Goal: Obtain resource: Download file/media

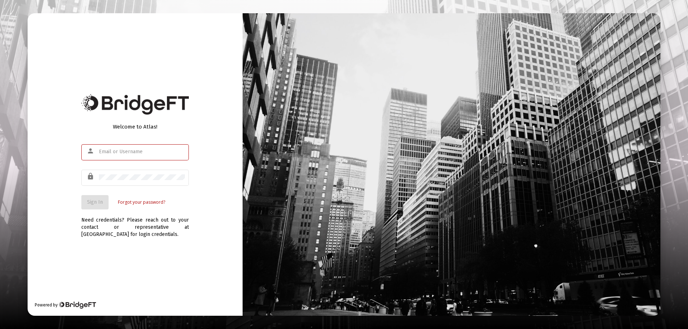
type input "[EMAIL_ADDRESS][DOMAIN_NAME]"
click at [60, 108] on div "Welcome to Atlas! person [EMAIL_ADDRESS][DOMAIN_NAME] lock Sign In Forgot your …" at bounding box center [135, 164] width 215 height 303
click at [97, 203] on span "Sign In" at bounding box center [95, 202] width 16 height 6
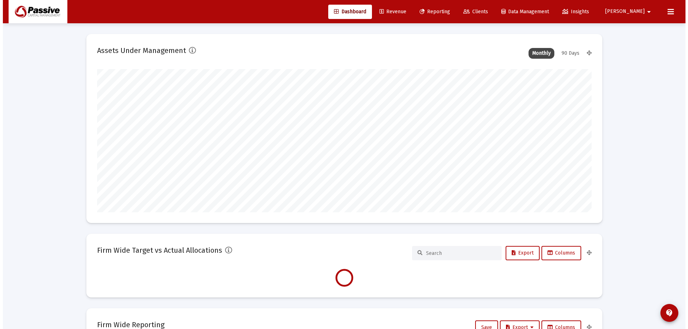
scroll to position [143, 266]
click at [453, 8] on link "Reporting" at bounding box center [432, 12] width 42 height 14
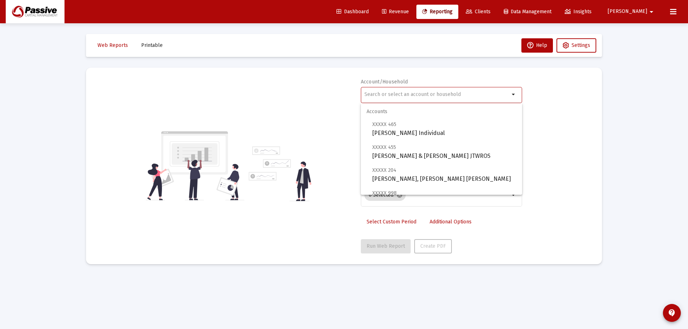
click at [426, 95] on input "text" at bounding box center [437, 95] width 145 height 6
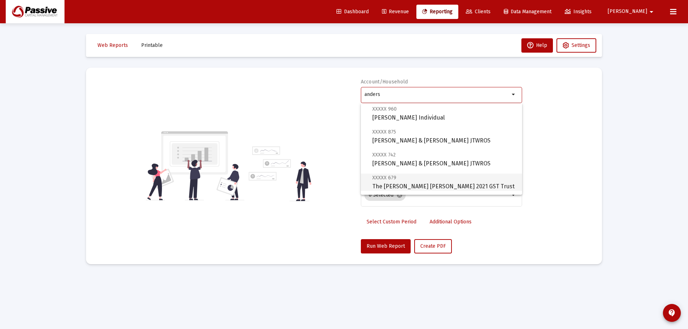
scroll to position [72, 0]
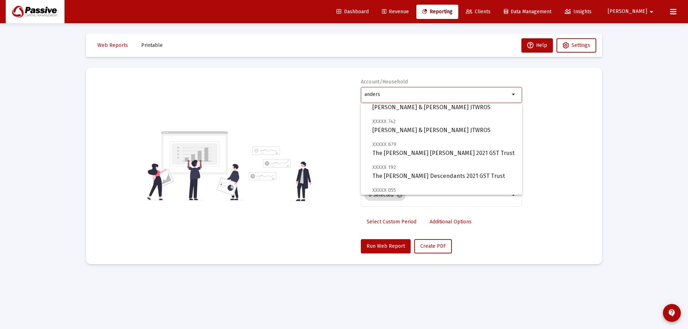
click at [431, 113] on mat-optgroup "Accounts XXXXX 412 [PERSON_NAME] by Ent XXXXX 960 [PERSON_NAME] Individual XXXX…" at bounding box center [441, 118] width 161 height 172
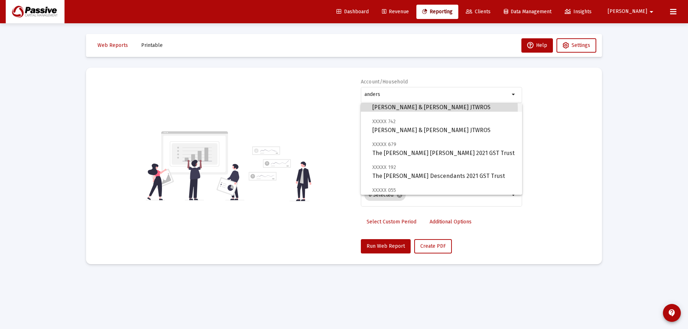
click at [433, 109] on span "XXXXX 875 [PERSON_NAME] & [PERSON_NAME] JTWROS" at bounding box center [444, 103] width 144 height 18
type input "[PERSON_NAME] & [PERSON_NAME] JTWROS"
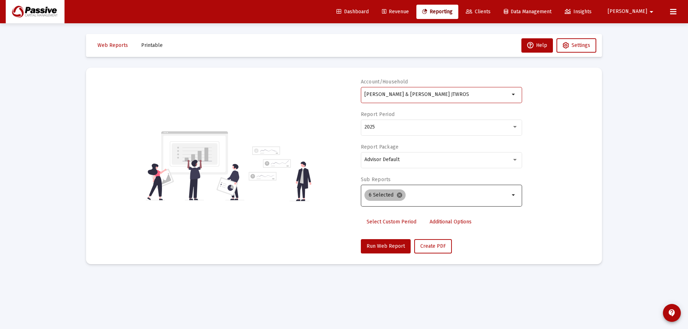
click at [400, 197] on mat-icon "cancel" at bounding box center [399, 195] width 6 height 6
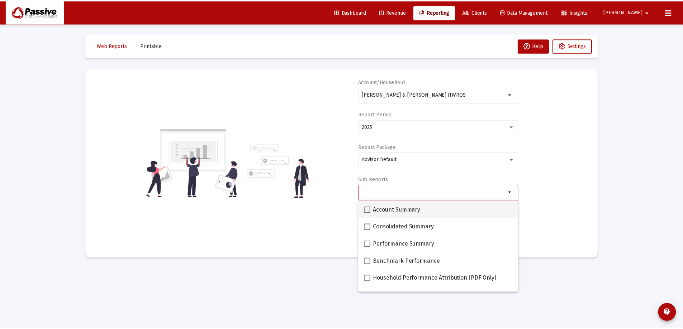
scroll to position [36, 0]
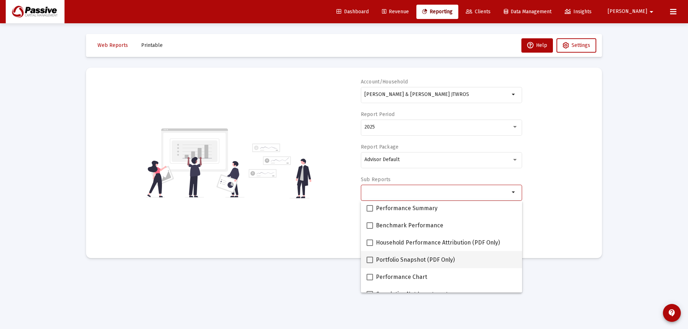
click at [408, 256] on span "Portfolio Snapshot (PDF Only)" at bounding box center [415, 260] width 79 height 9
click at [370, 263] on input "Portfolio Snapshot (PDF Only)" at bounding box center [370, 263] width 0 height 0
checkbox input "true"
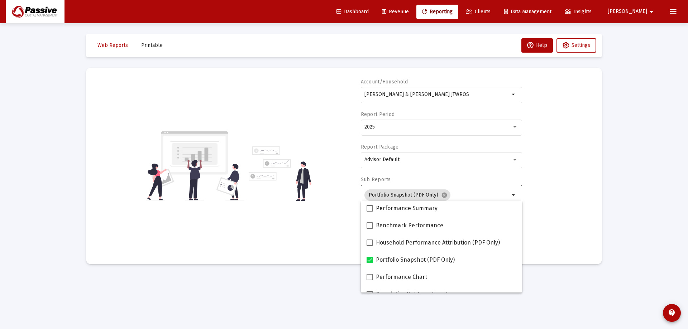
click at [553, 221] on div "Account/[PERSON_NAME] [PERSON_NAME] & [PERSON_NAME] JTWROS arrow_drop_down Repo…" at bounding box center [344, 166] width 495 height 175
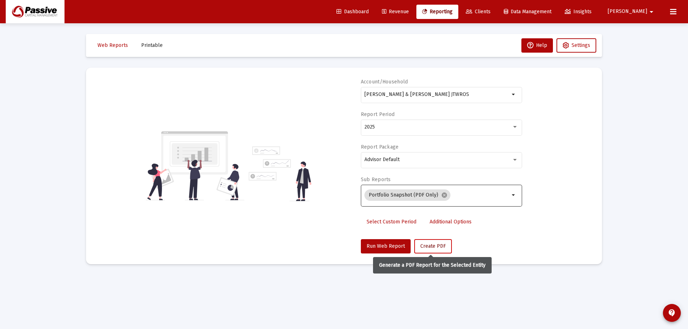
click at [435, 248] on span "Create PDF" at bounding box center [433, 246] width 25 height 6
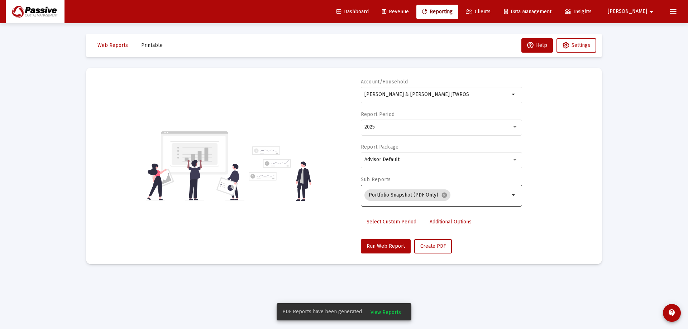
click at [381, 312] on span "View Reports" at bounding box center [386, 313] width 30 height 6
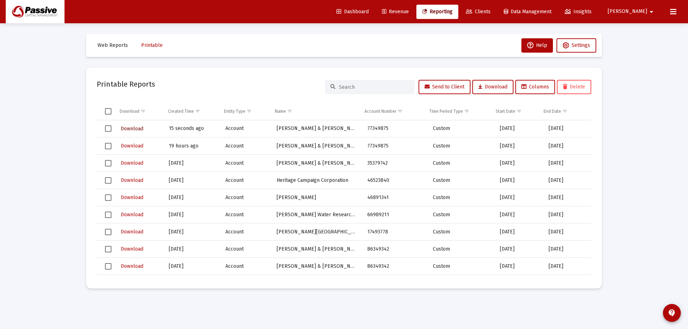
click at [139, 130] on span "Download" at bounding box center [132, 129] width 23 height 6
click at [453, 11] on span "Reporting" at bounding box center [437, 12] width 30 height 6
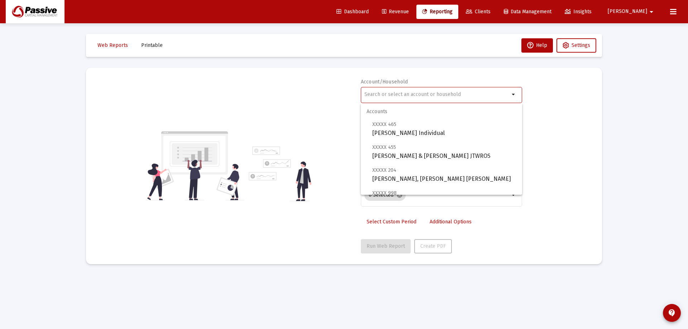
click at [415, 93] on input "text" at bounding box center [437, 95] width 145 height 6
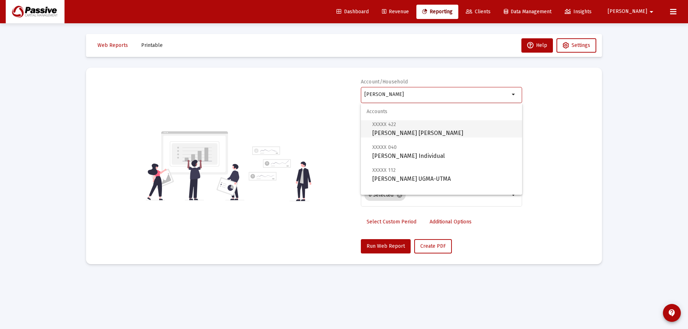
click at [421, 125] on span "XXXXX 422 [PERSON_NAME] [PERSON_NAME]" at bounding box center [444, 129] width 144 height 18
type input "[PERSON_NAME] [PERSON_NAME]"
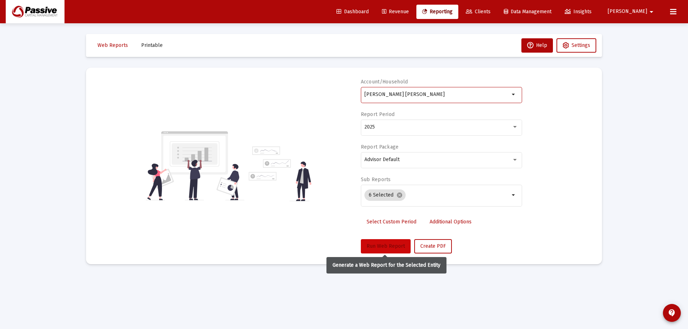
click at [391, 248] on span "Run Web Report" at bounding box center [386, 246] width 38 height 6
